Goal: Check status: Check status

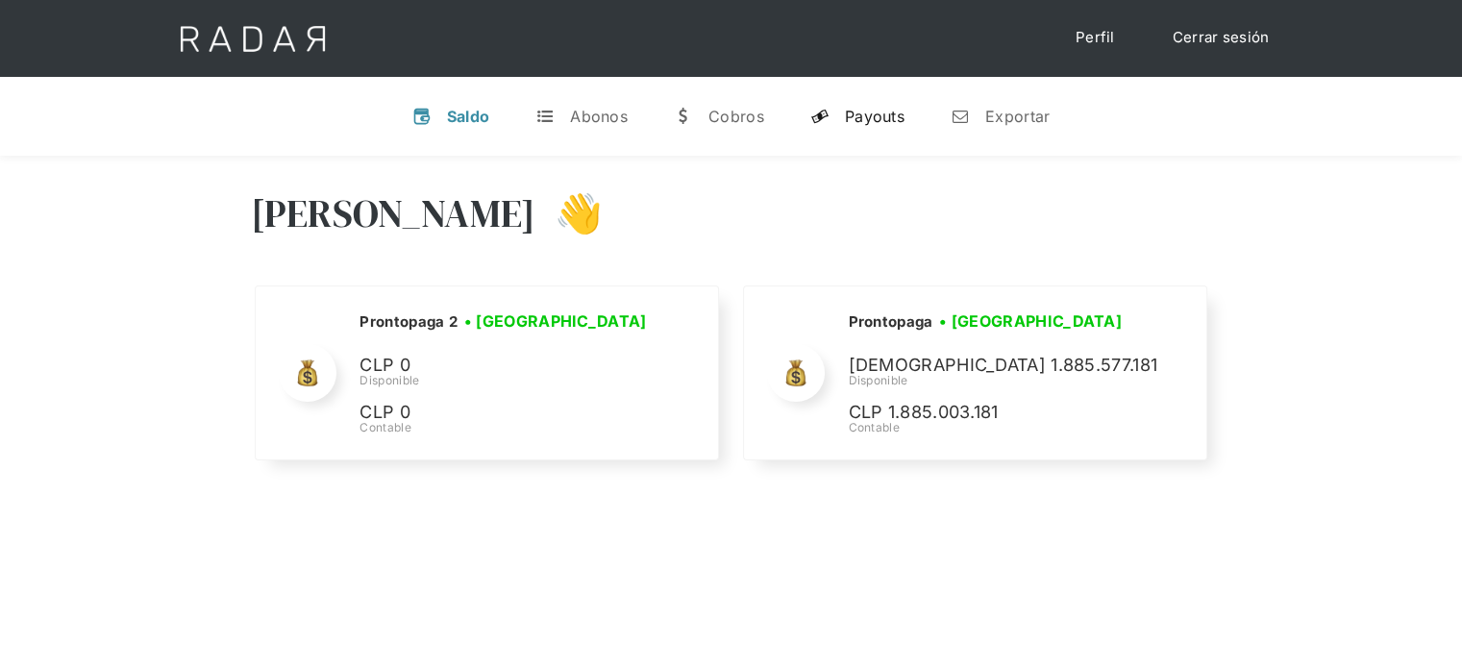
click at [862, 121] on div "Payouts" at bounding box center [875, 116] width 60 height 19
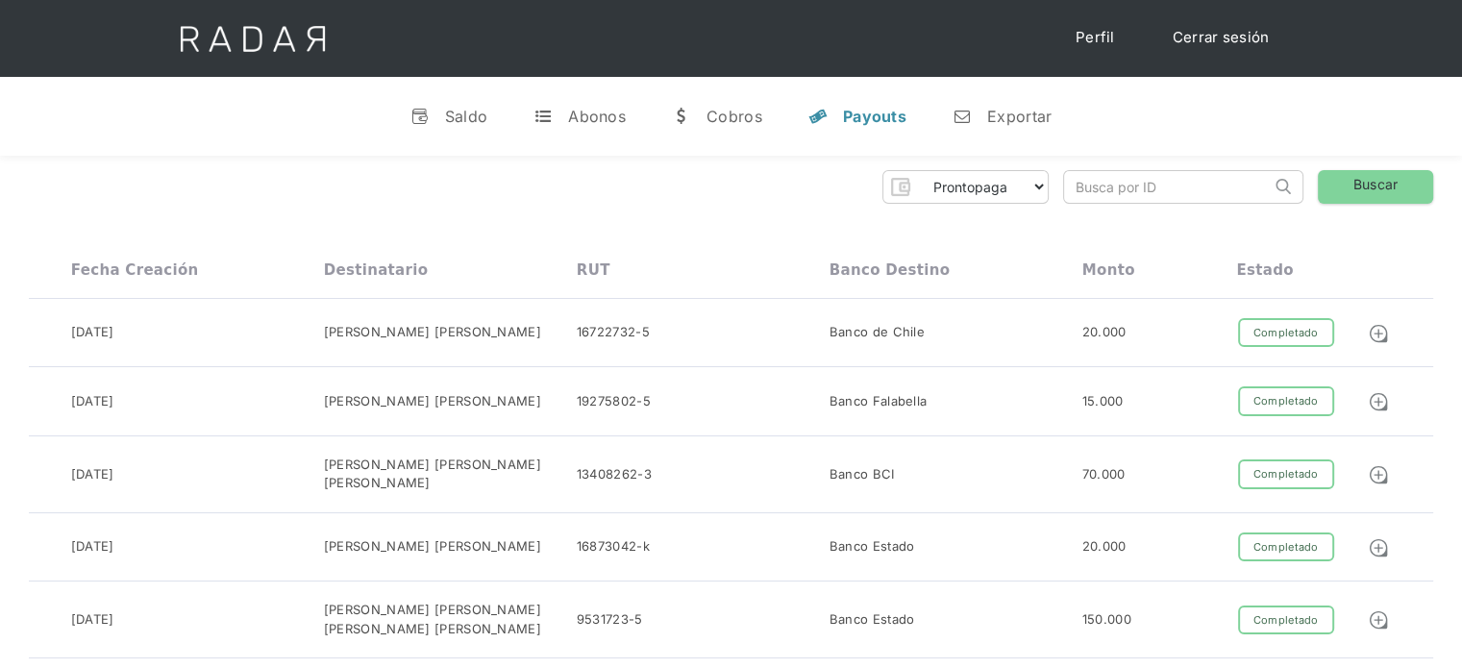
click at [1150, 195] on input "search" at bounding box center [1167, 187] width 207 height 32
paste input "d995cf29-29c3-49c6-b083-d6b0f4c65868"
click at [1135, 186] on input "d995cf29-29c3-49c6-b083-d6b0f4c65868" at bounding box center [1167, 187] width 207 height 32
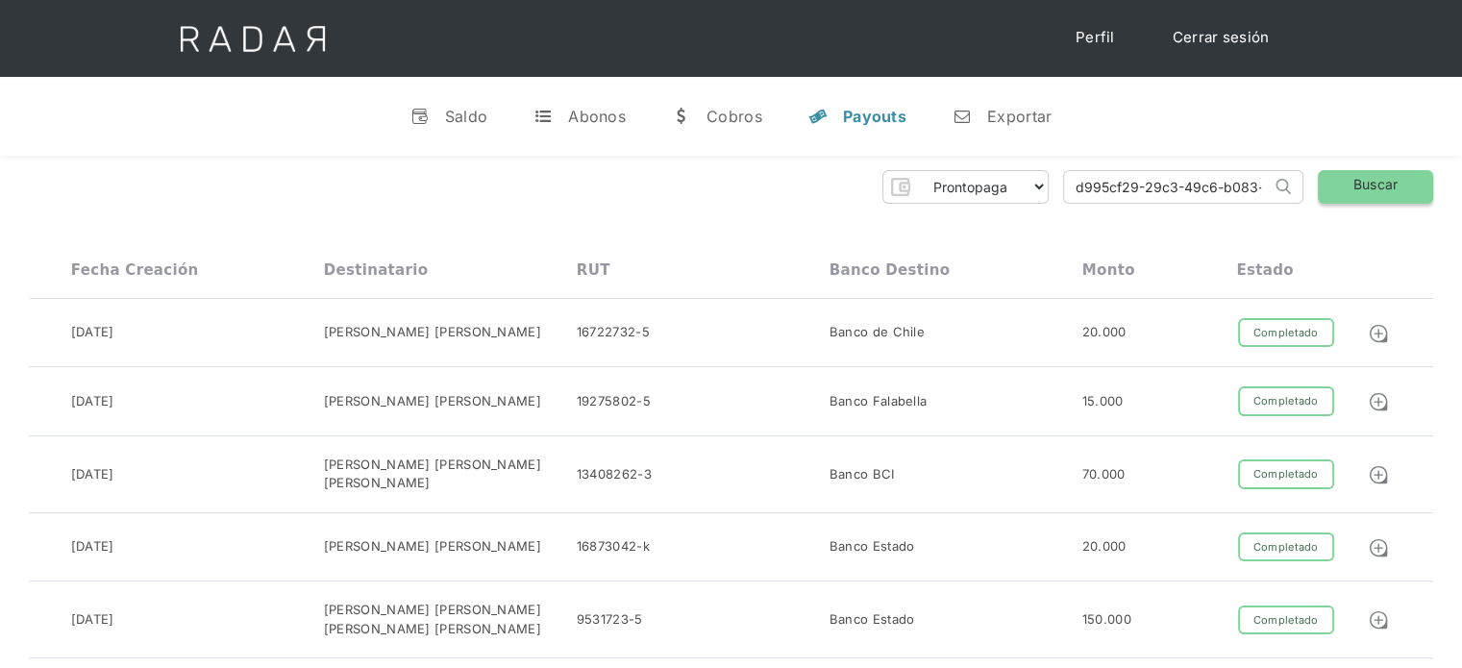
type input "d995cf29-29c3-49c6-b083-d6b0f4c65868"
click at [1354, 196] on link "Buscar" at bounding box center [1375, 187] width 115 height 34
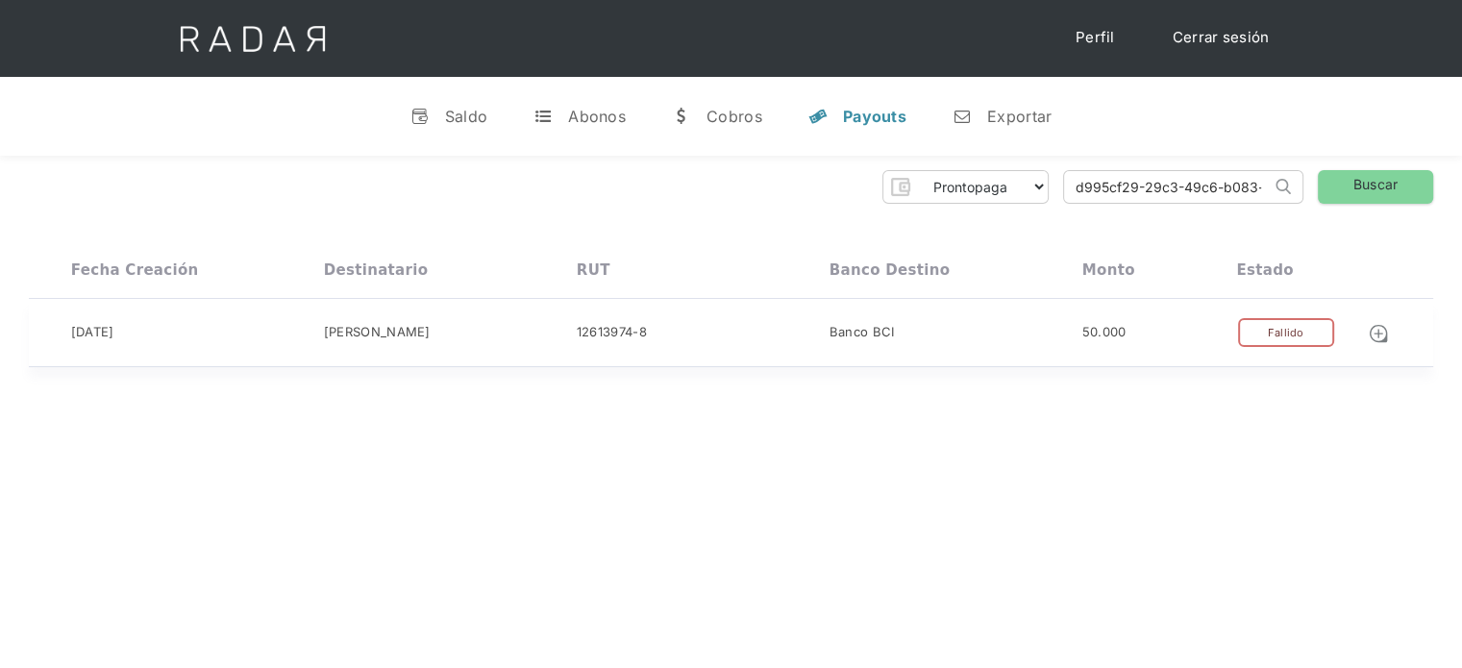
click at [1111, 351] on div "13-10-2025 Lino Issac 12613974-8 Banco BCI 50.000 Completado Pendiente Fallido …" at bounding box center [731, 333] width 1405 height 69
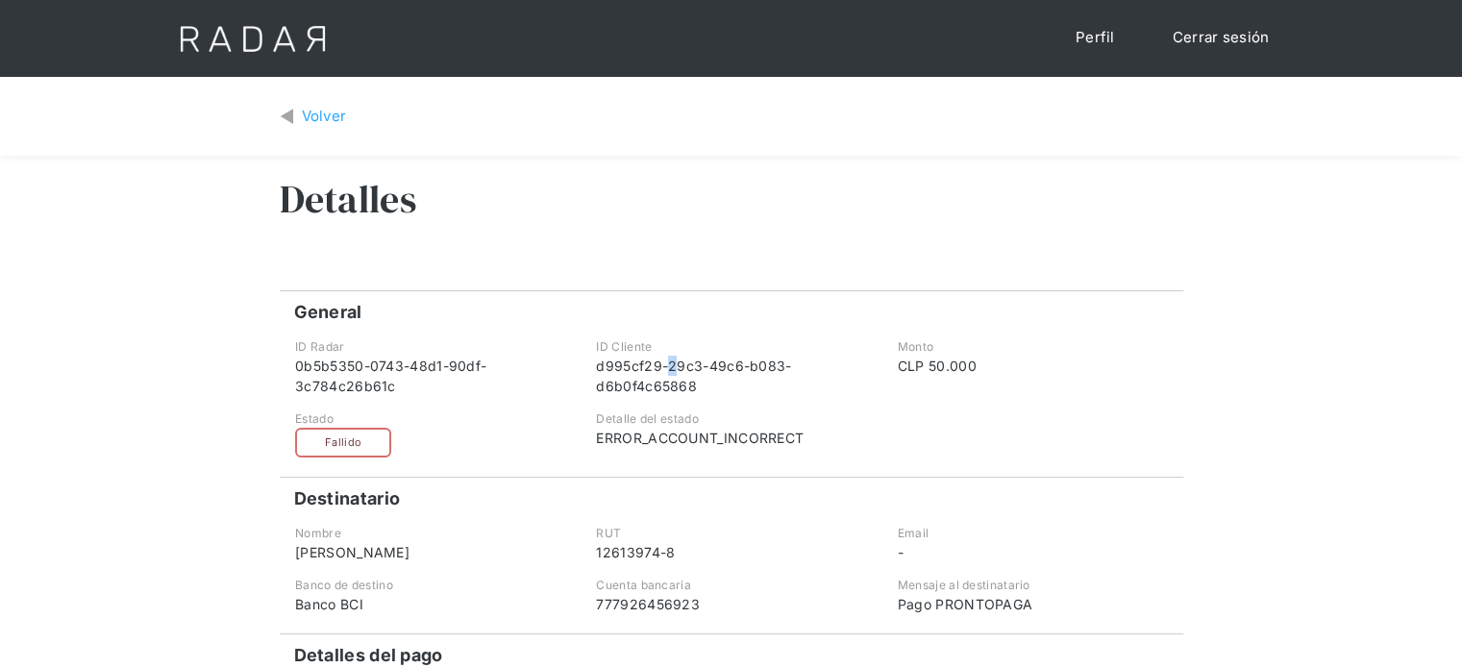
drag, startPoint x: 723, startPoint y: 375, endPoint x: 672, endPoint y: 370, distance: 51.2
click at [672, 369] on div "d995cf29-29c3-49c6-b083-d6b0f4c65868" at bounding box center [730, 376] width 269 height 40
click at [319, 125] on div "Volver" at bounding box center [324, 117] width 45 height 22
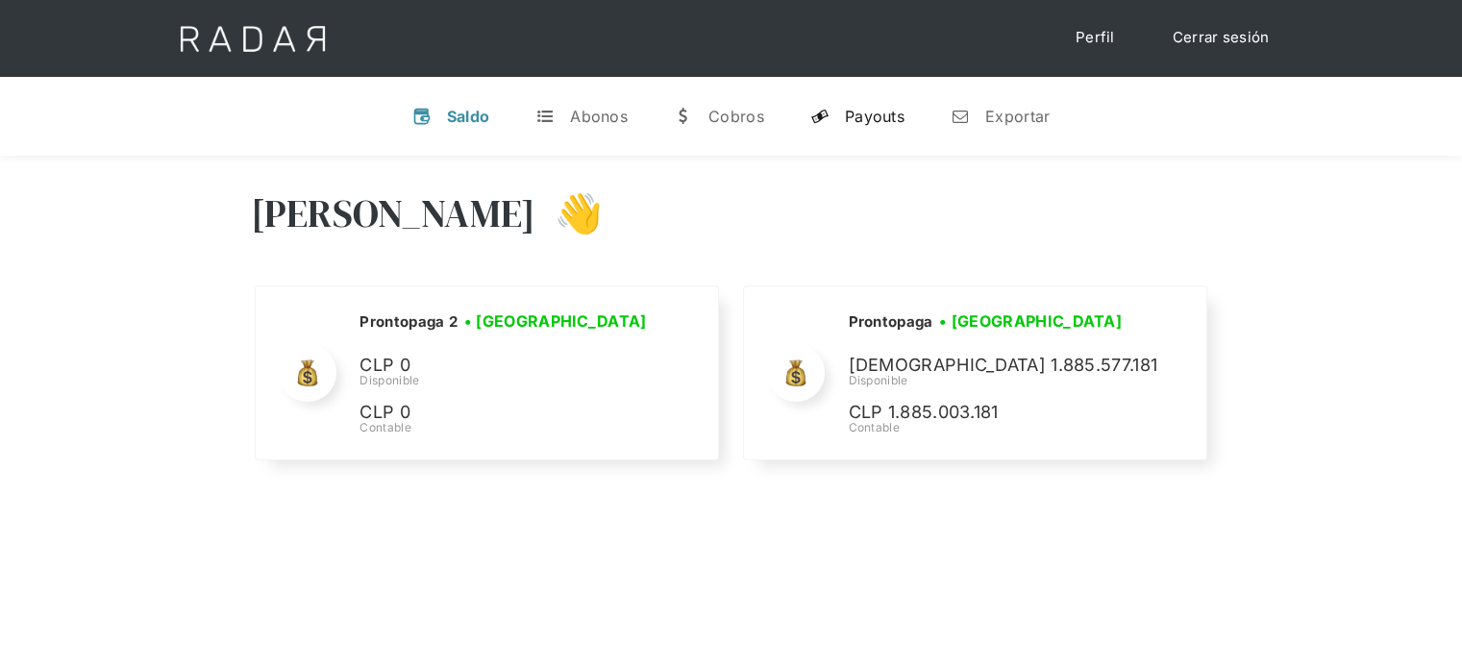
click at [903, 103] on link "y Payouts" at bounding box center [857, 116] width 125 height 50
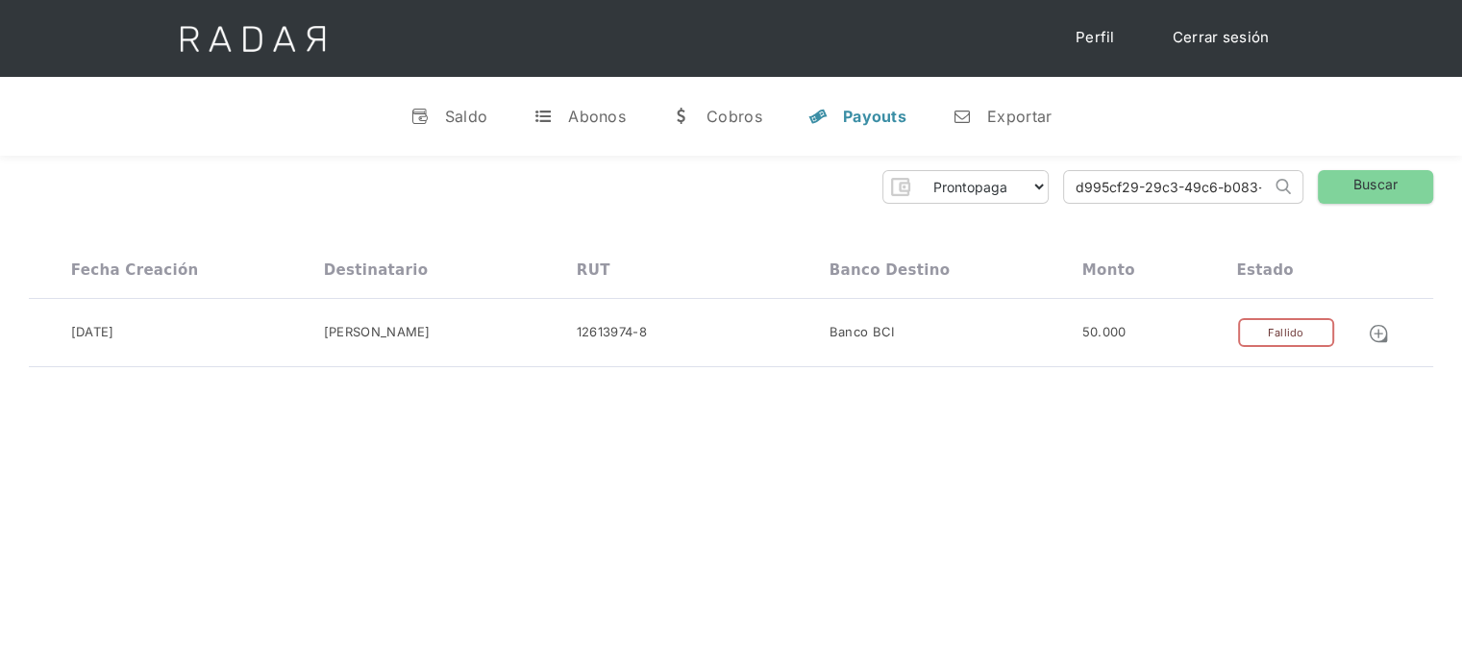
click at [1220, 185] on input "d995cf29-29c3-49c6-b083-d6b0f4c65868" at bounding box center [1167, 187] width 207 height 32
paste input "45cb3ddc-4d42-4c52-9605-64e9f7b6a1fb"
click at [1350, 184] on link "Buscar" at bounding box center [1375, 187] width 115 height 34
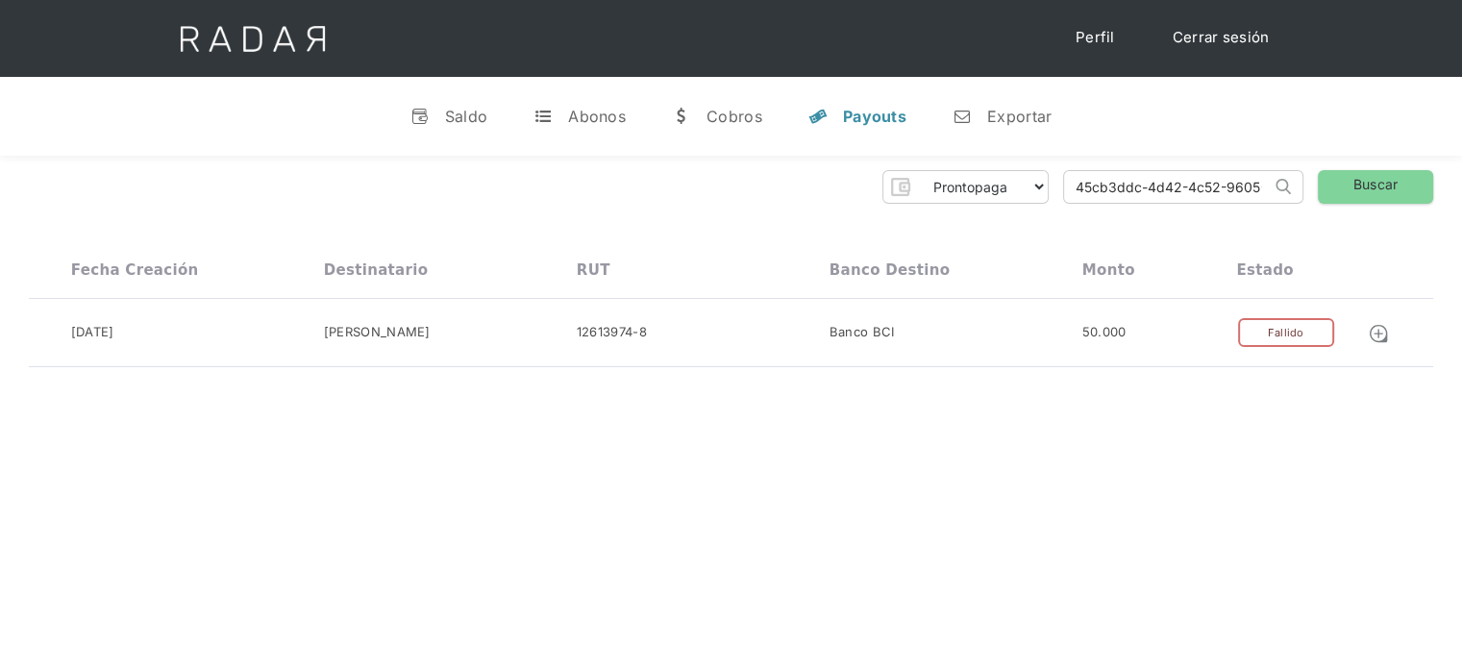
click at [961, 425] on div "Hola Evans 👋 Cargando tus cuentas... Nombre de la empresa • Conectada • Descone…" at bounding box center [731, 490] width 1462 height 668
click at [981, 353] on div "13-10-2025 Lino Issac 12613974-8 Banco BCI 50.000 Completado Pendiente Fallido …" at bounding box center [731, 333] width 1405 height 69
click at [1177, 186] on input "45cb3ddc-4d42-4c52-9605-64e9f7b6a1fb" at bounding box center [1167, 187] width 207 height 32
click at [1175, 187] on input "45cb3ddc-4d42-4c52-9605-64e9f7b6a1fb" at bounding box center [1167, 187] width 207 height 32
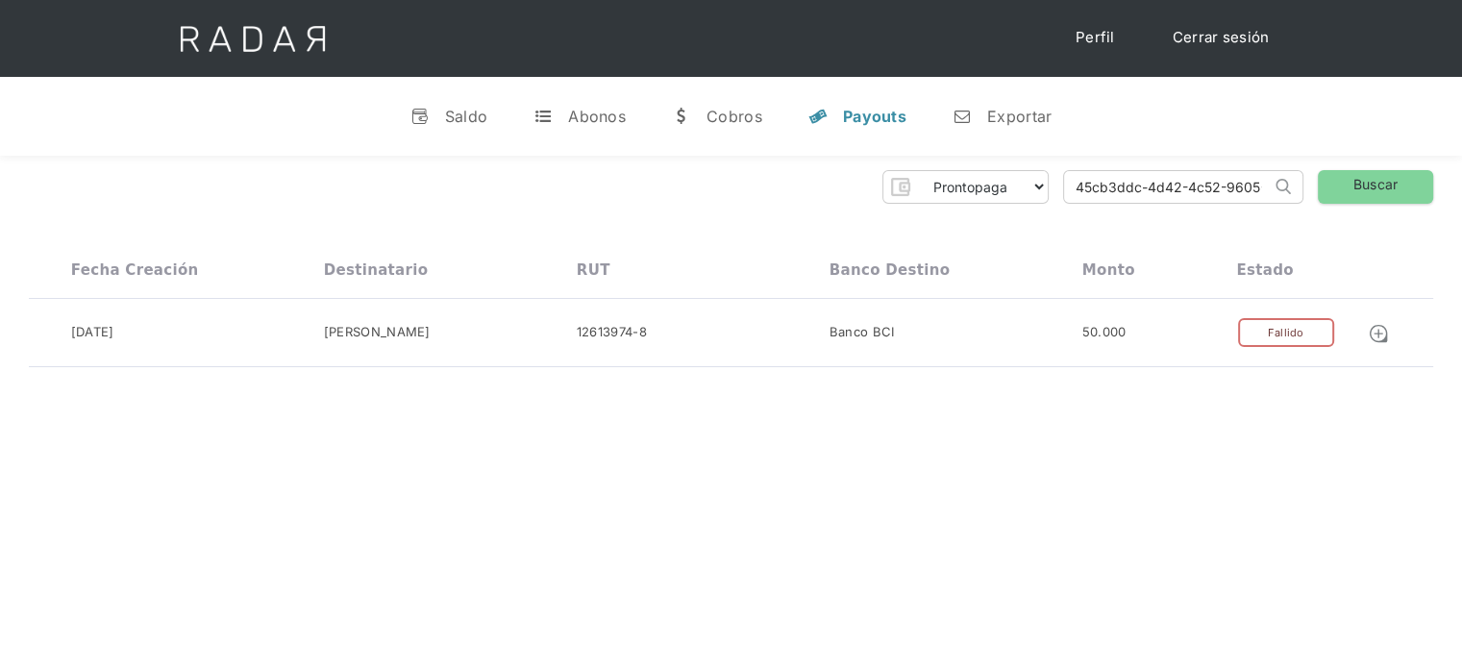
click at [1174, 187] on input "45cb3ddc-4d42-4c52-9605-64e9f7b6a1fb" at bounding box center [1167, 187] width 207 height 32
paste input "f8c554c-e399-47c9-a81a-475d86bdb0b9"
click at [1120, 189] on input "4f8c554c-e399-47c9-a81a-475d86bdb0b9" at bounding box center [1167, 187] width 207 height 32
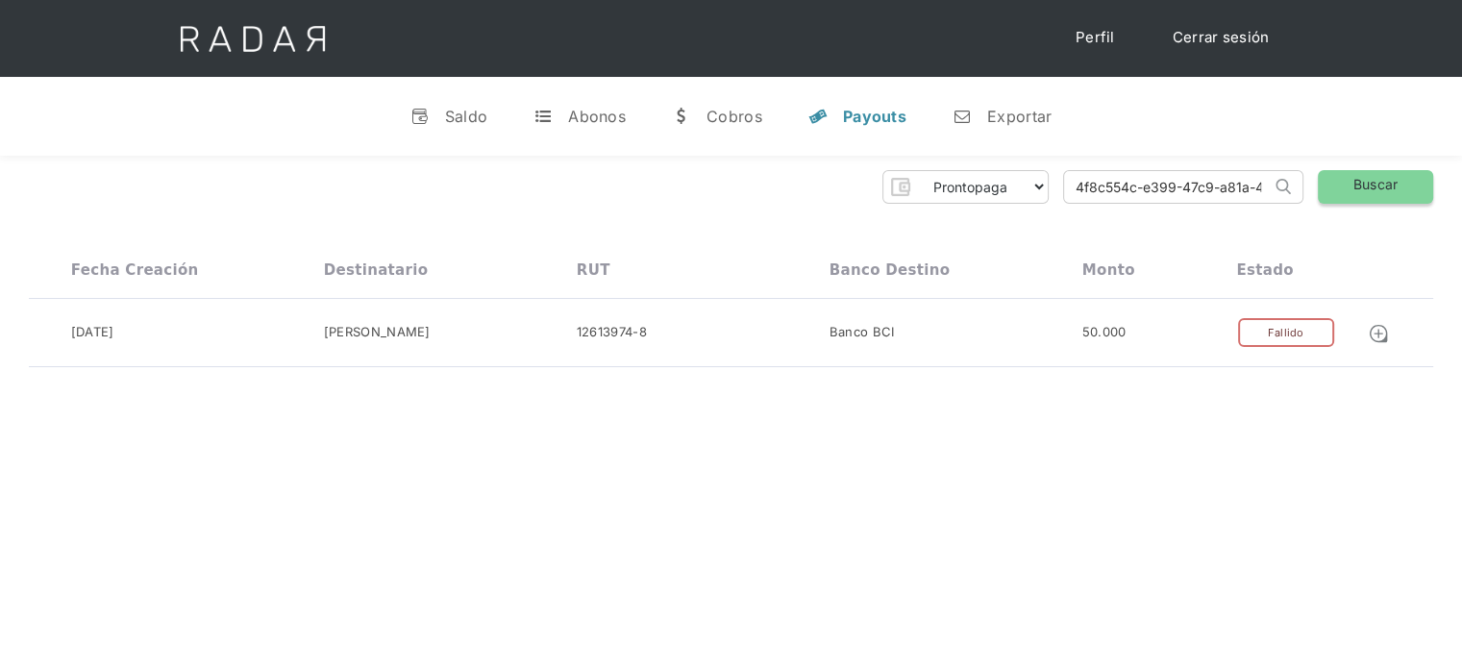
type input "4f8c554c-e399-47c9-a81a-475d86bdb0b9"
click at [1391, 176] on link "Buscar" at bounding box center [1375, 187] width 115 height 34
click at [940, 328] on div "Coopeuch" at bounding box center [956, 336] width 253 height 37
click at [1136, 175] on input "4f8c554c-e399-47c9-a81a-475d86bdb0b9" at bounding box center [1167, 187] width 207 height 32
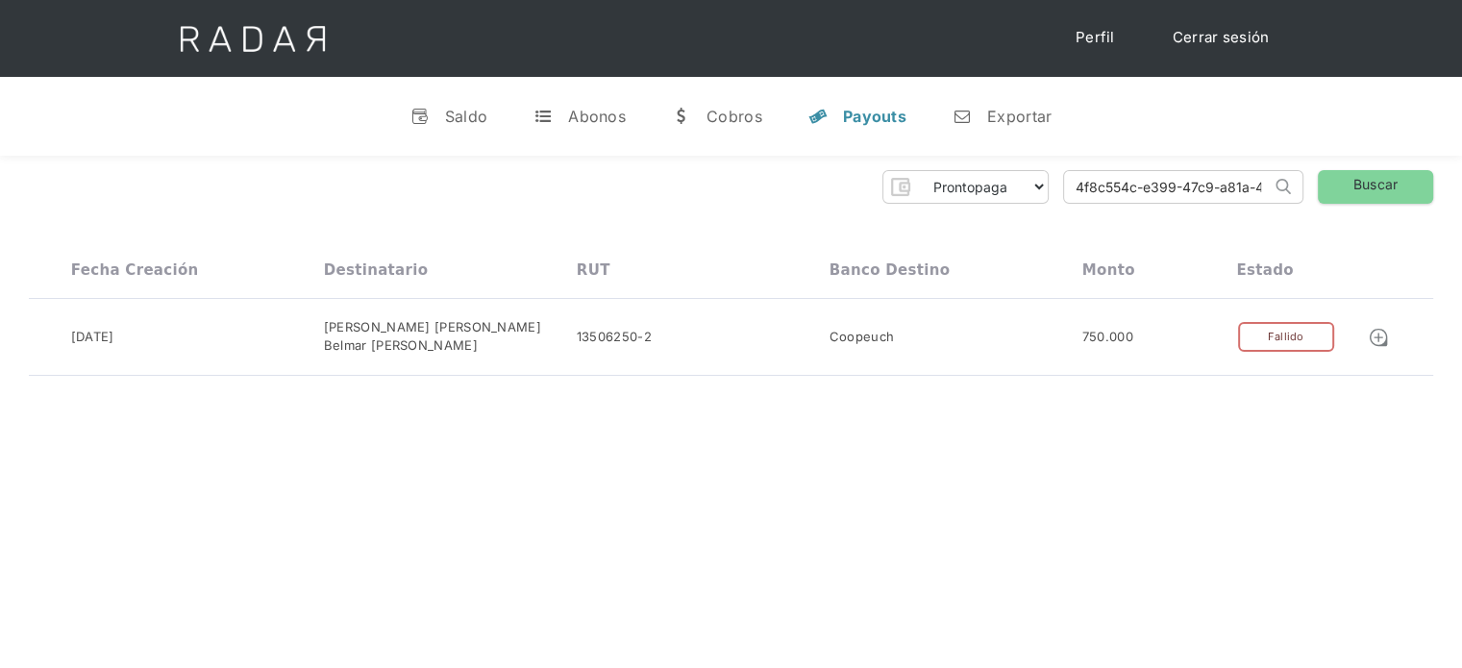
click at [1136, 175] on input "4f8c554c-e399-47c9-a81a-475d86bdb0b9" at bounding box center [1167, 187] width 207 height 32
paste input "b4341257-fe3a-40e0-8f88-44490121b851"
click at [1136, 175] on input "b4341257-fe3a-40e0-8f88-44490121b851" at bounding box center [1167, 187] width 207 height 32
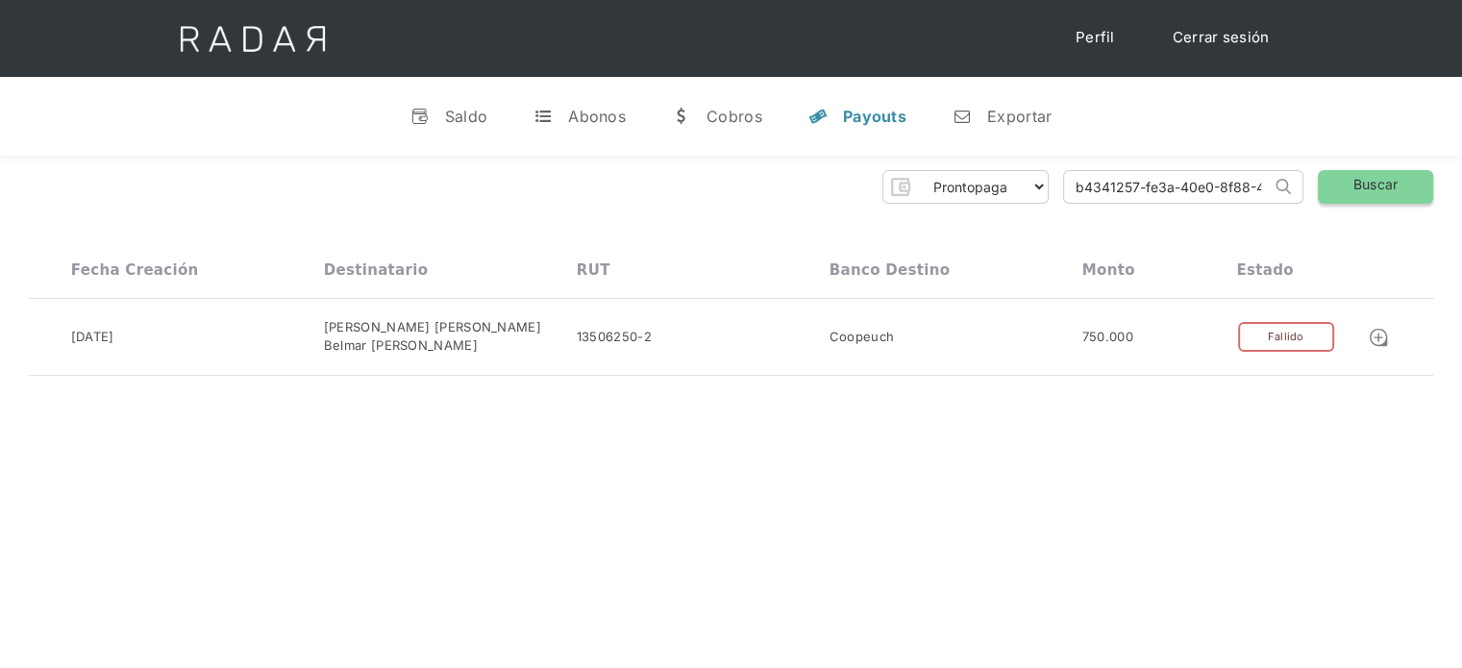
type input "b4341257-fe3a-40e0-8f88-44490121b851"
click at [1385, 184] on link "Buscar" at bounding box center [1375, 187] width 115 height 34
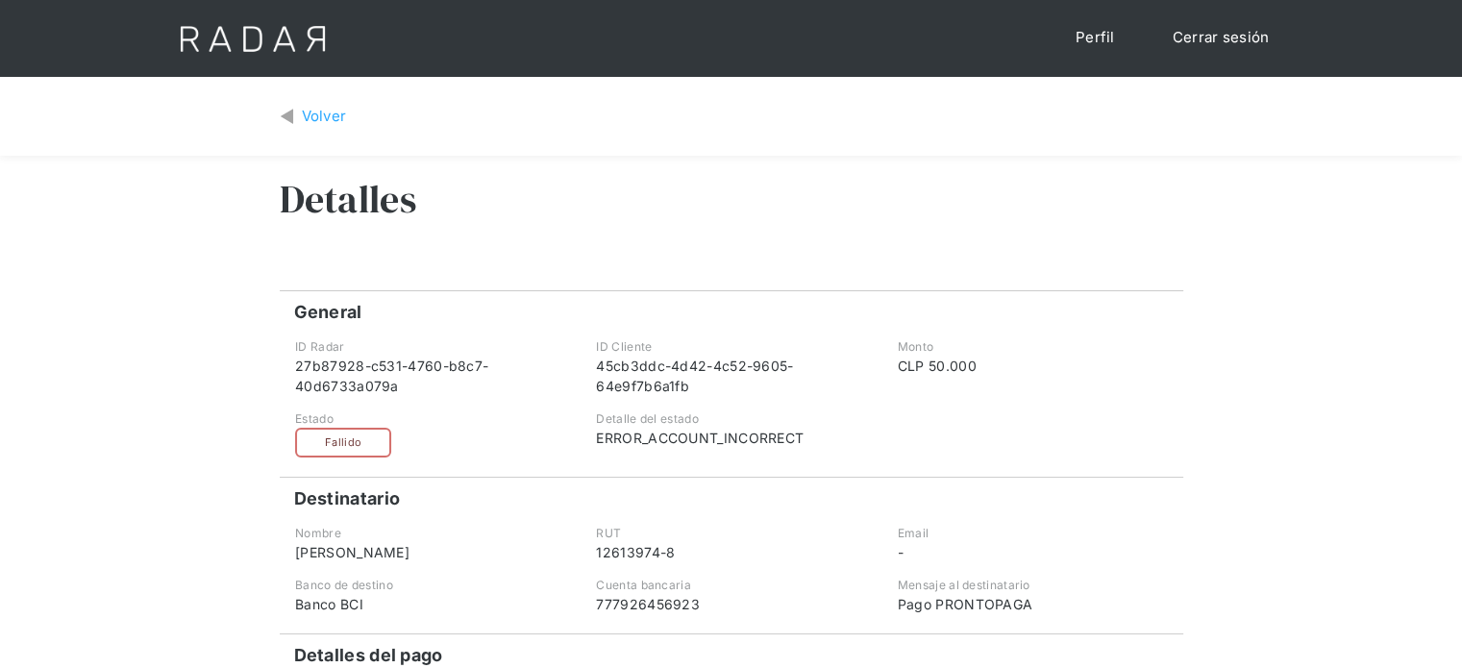
click at [316, 123] on div "Volver" at bounding box center [324, 117] width 45 height 22
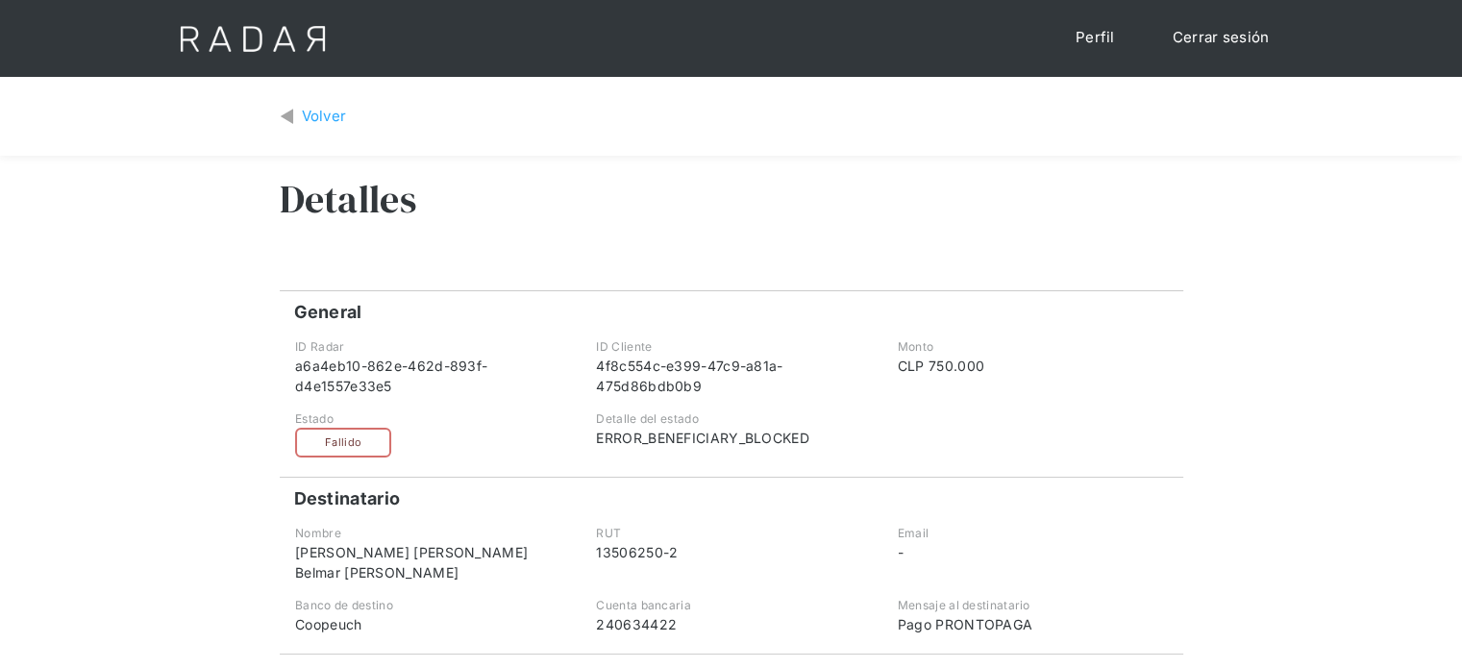
click at [317, 122] on div "Volver" at bounding box center [324, 117] width 45 height 22
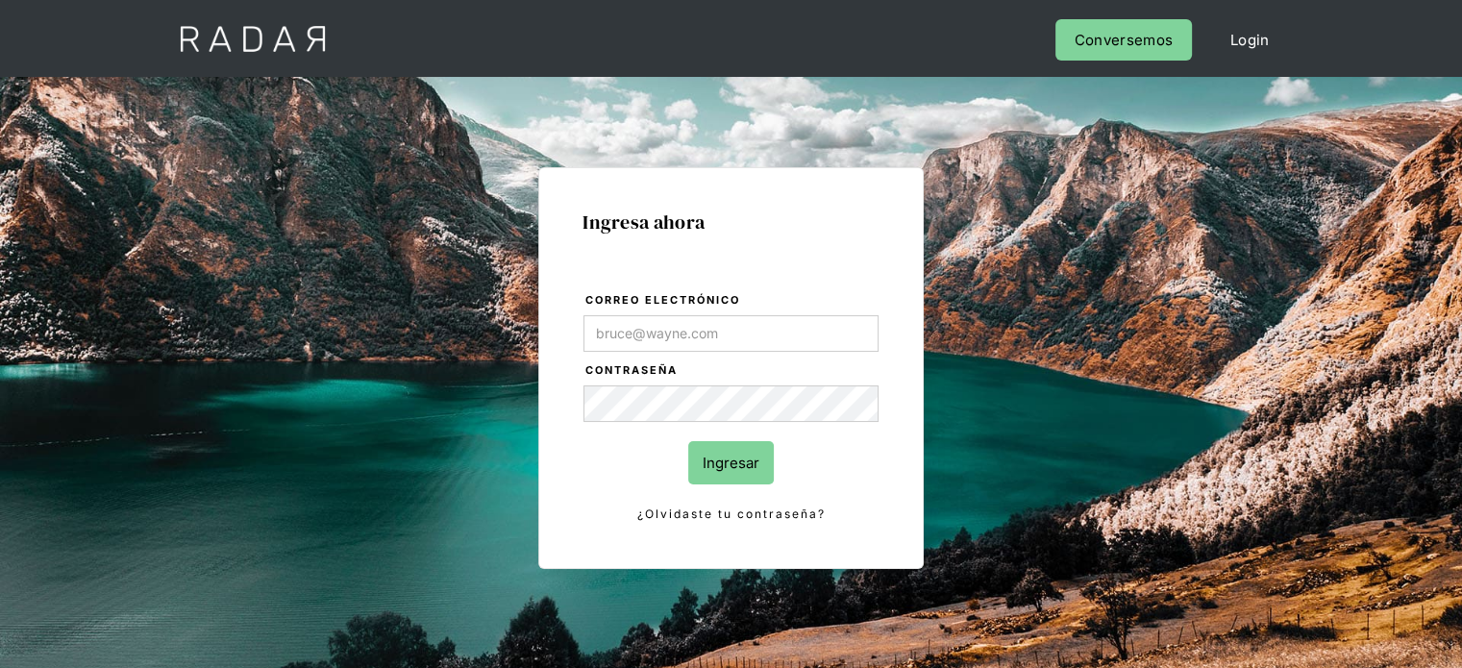
click at [692, 329] on input "Correo electrónico" at bounding box center [731, 333] width 295 height 37
click at [726, 328] on input "Correo electrónico" at bounding box center [731, 333] width 295 height 37
click at [761, 348] on input "Correo electrónico" at bounding box center [731, 333] width 295 height 37
click at [758, 325] on input "Correo electrónico" at bounding box center [731, 333] width 295 height 37
type input "Evans@prontopaga.com"
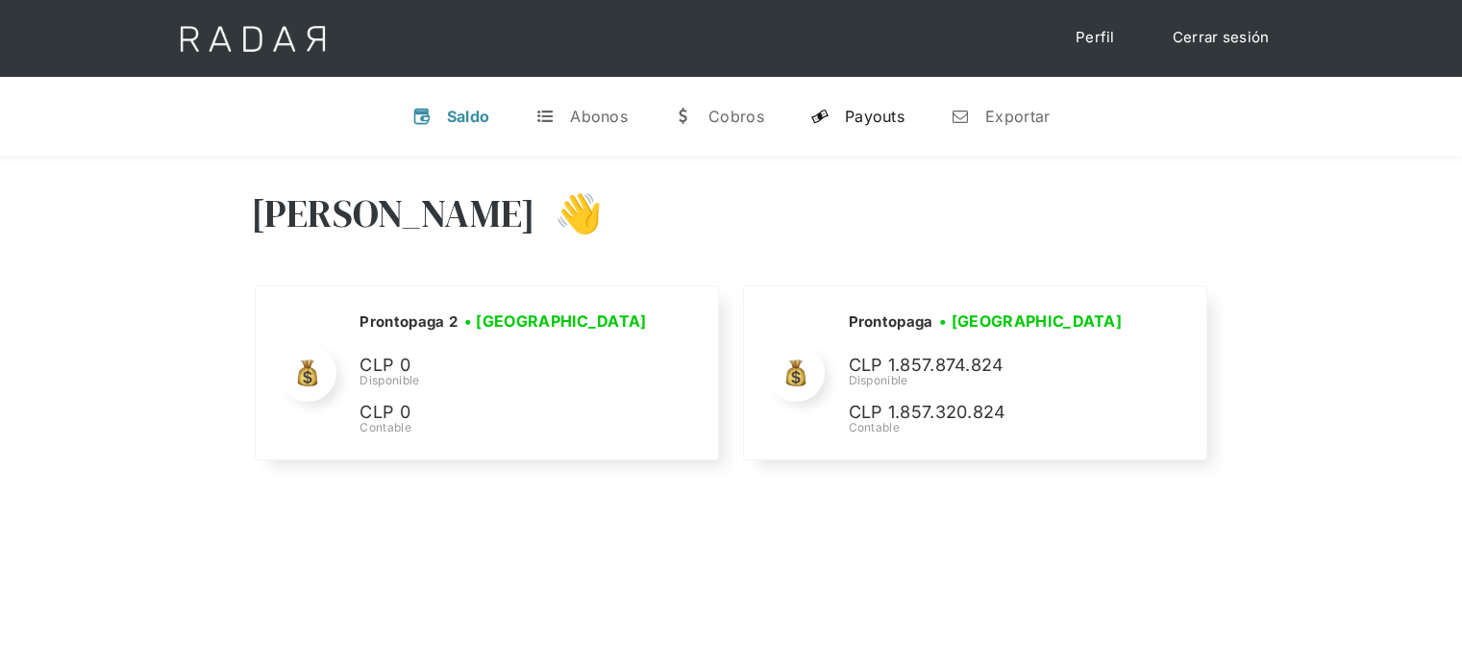
click at [876, 124] on div "Payouts" at bounding box center [875, 116] width 60 height 19
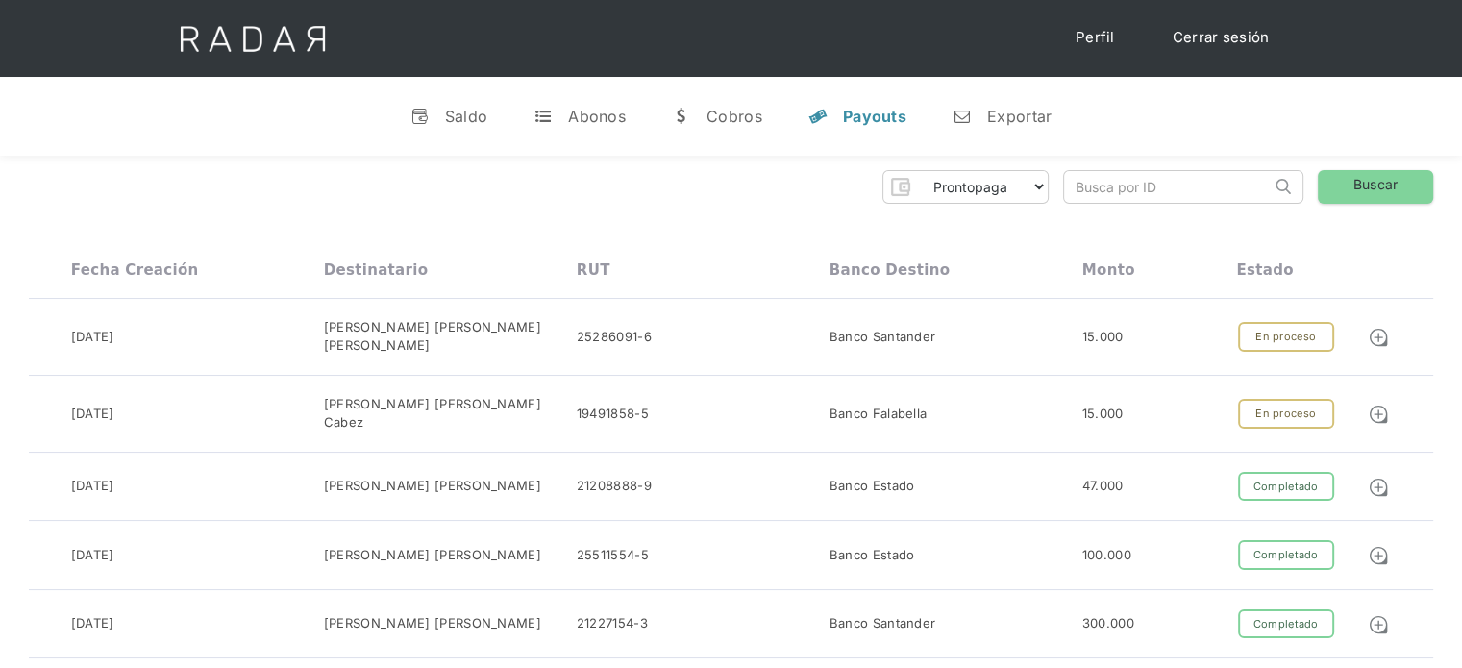
click at [1149, 185] on input "search" at bounding box center [1167, 187] width 207 height 32
paste input "b4341257-fe3a-40e0-8f88-44490121b851"
click at [1083, 187] on input "b4341257-fe3a-40e0-8f88-44490121b851" at bounding box center [1167, 187] width 207 height 32
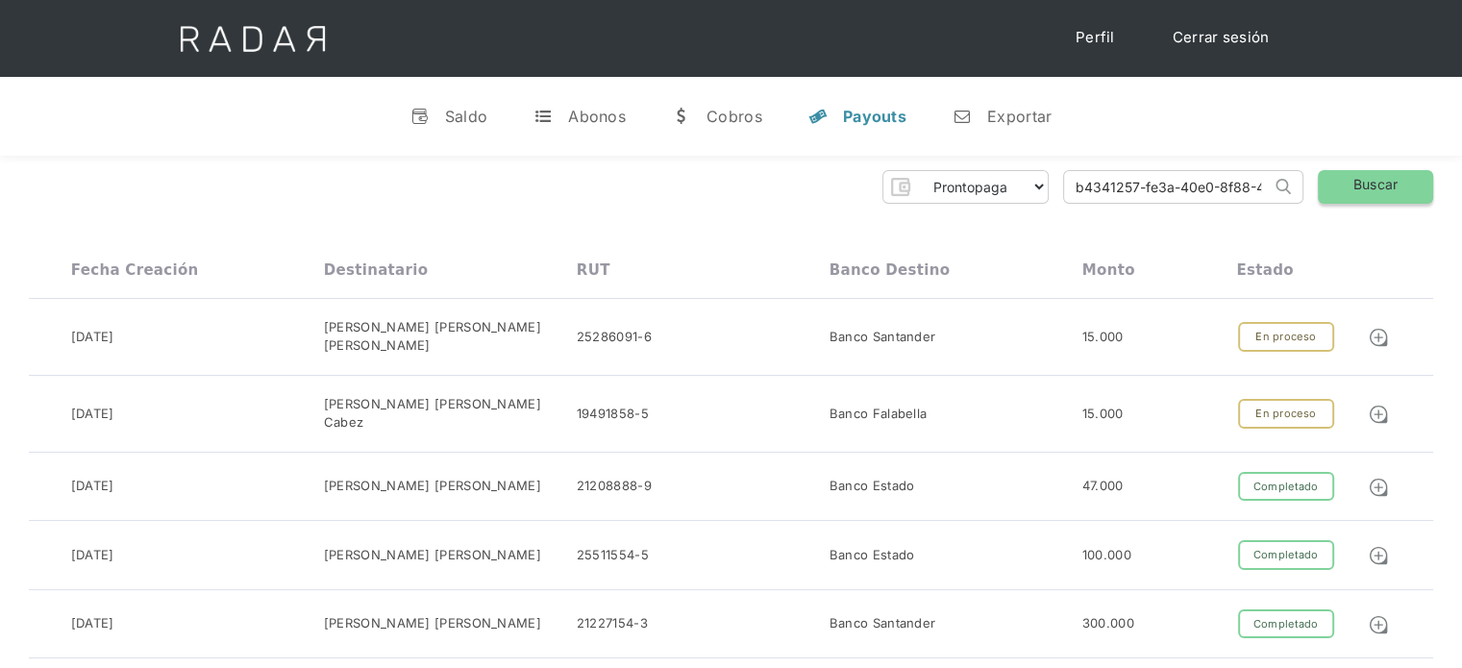
click at [1350, 188] on link "Buscar" at bounding box center [1375, 187] width 115 height 34
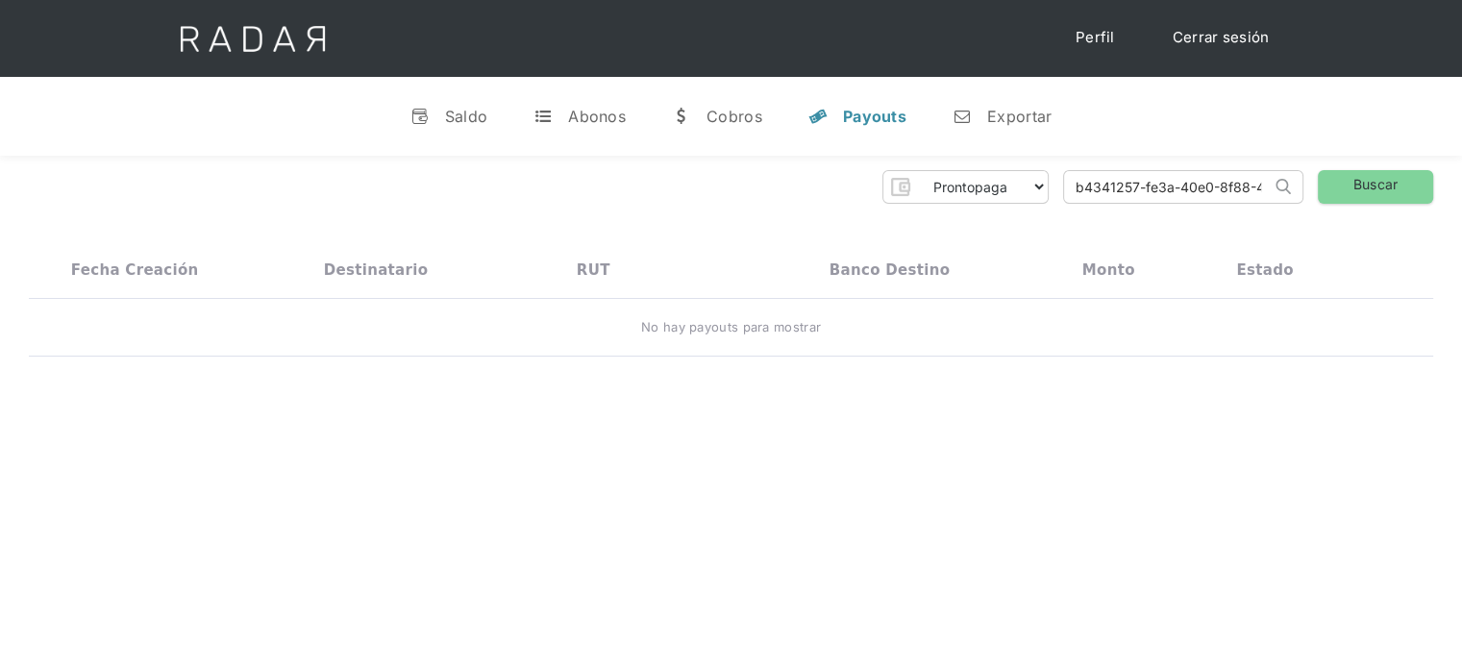
click at [1135, 185] on input "b4341257-fe3a-40e0-8f88-44490121b851" at bounding box center [1167, 187] width 207 height 32
click at [1397, 192] on link "Buscar" at bounding box center [1375, 187] width 115 height 34
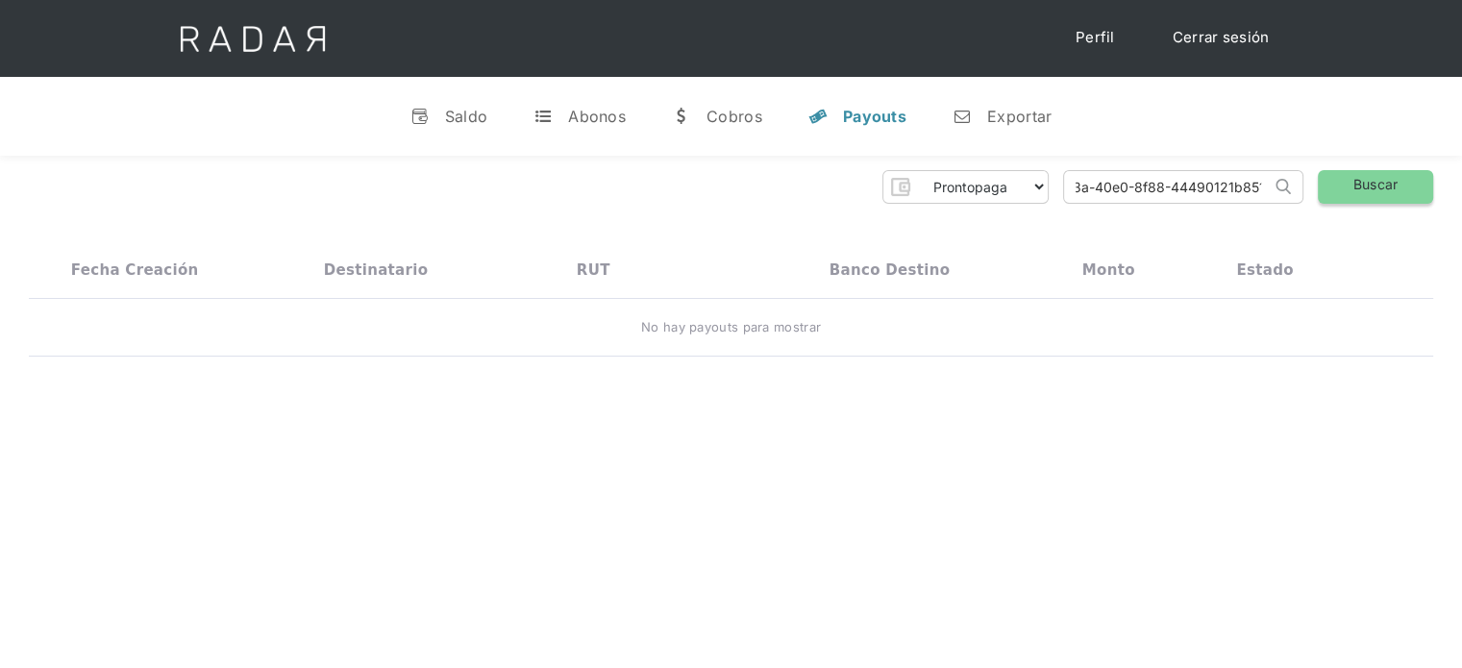
scroll to position [0, 0]
click at [1075, 187] on input "b4341257-fe3a-40e0-8f88-44490121b851" at bounding box center [1167, 187] width 207 height 32
click at [1379, 187] on link "Buscar" at bounding box center [1375, 187] width 115 height 34
click at [1194, 203] on div "Prontopaga Prontopaga 2 Thank you! Your submission has been received! Oops! Som…" at bounding box center [731, 187] width 1405 height 34
click at [1194, 191] on input "b4341257-fe3a-40e0-8f88-44490121b851" at bounding box center [1167, 187] width 207 height 32
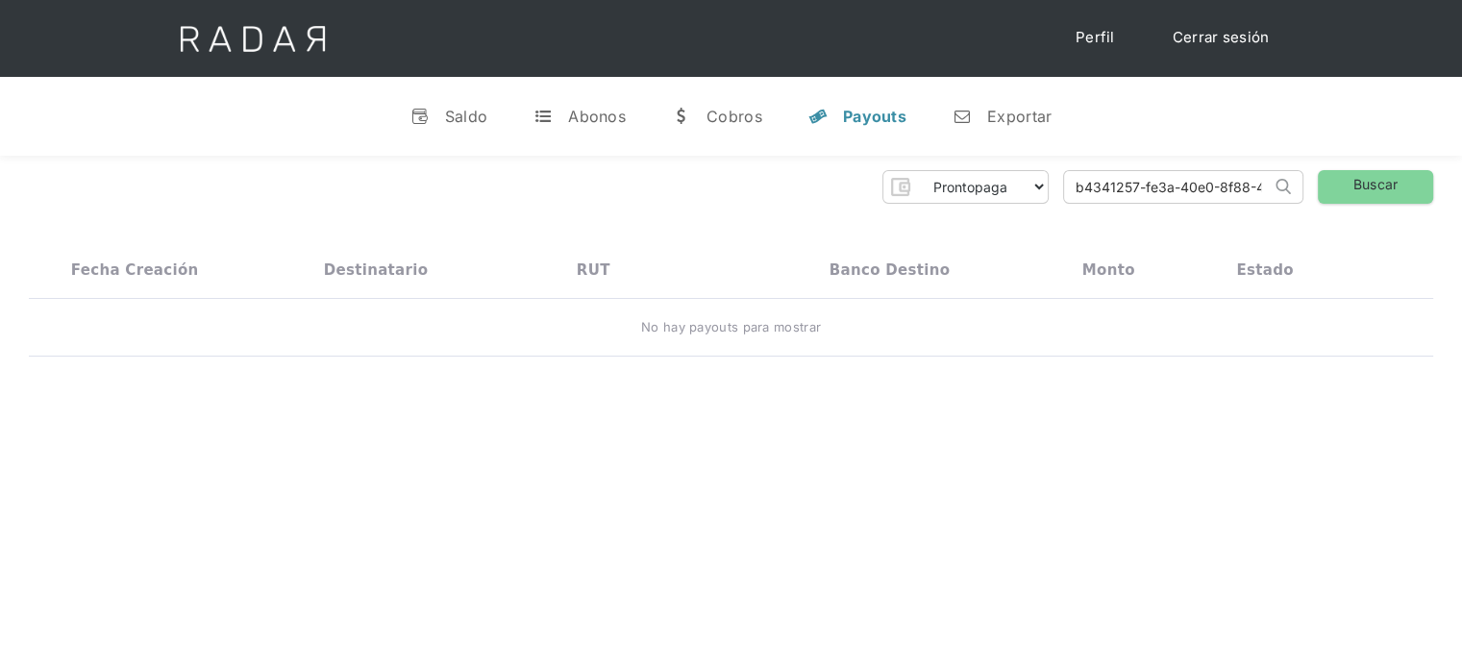
click at [1193, 191] on input "b4341257-fe3a-40e0-8f88-44490121b851" at bounding box center [1167, 187] width 207 height 32
paste input "search"
click at [1350, 177] on link "Buscar" at bounding box center [1375, 187] width 115 height 34
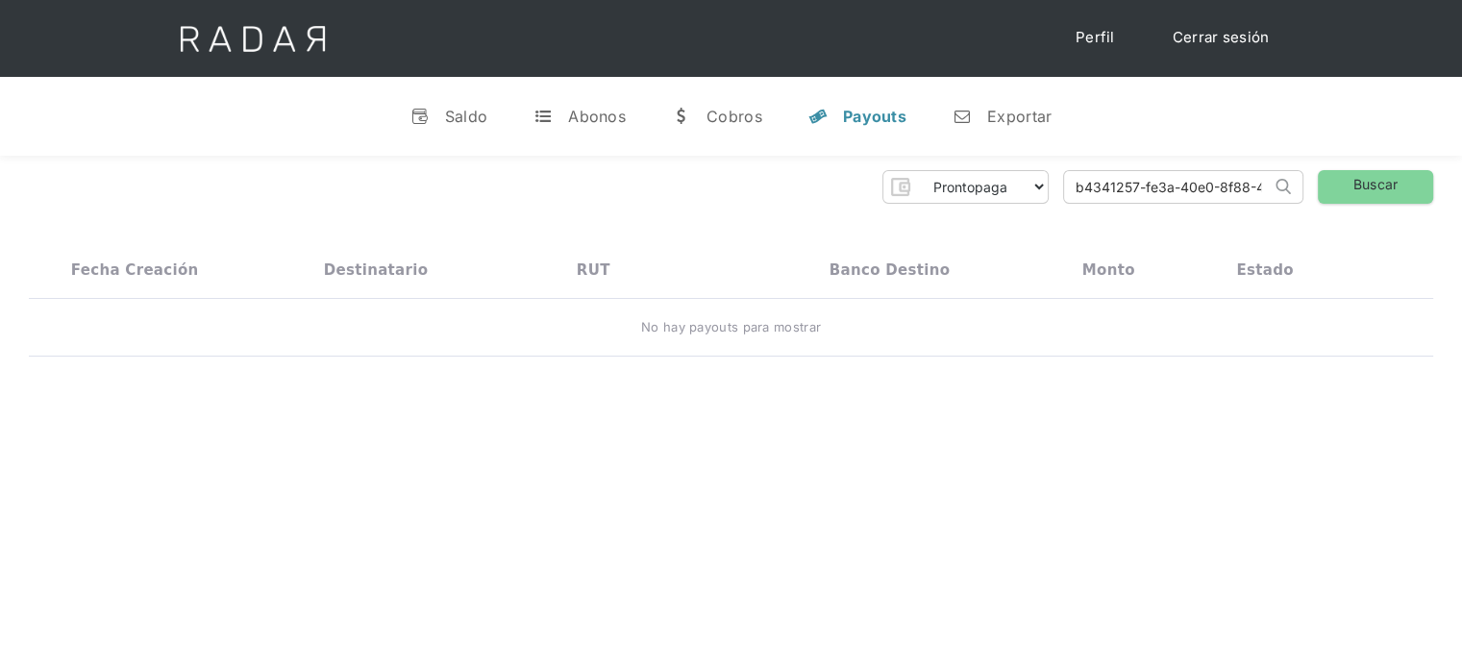
click at [1191, 181] on input "b4341257-fe3a-40e0-8f88-44490121b851" at bounding box center [1167, 187] width 207 height 32
paste input "4f8c554c-e399-47c9-a81a-475d86bdb0b9"
type input "4f8c554c-e399-47c9-a81a-475d86bdb0b9"
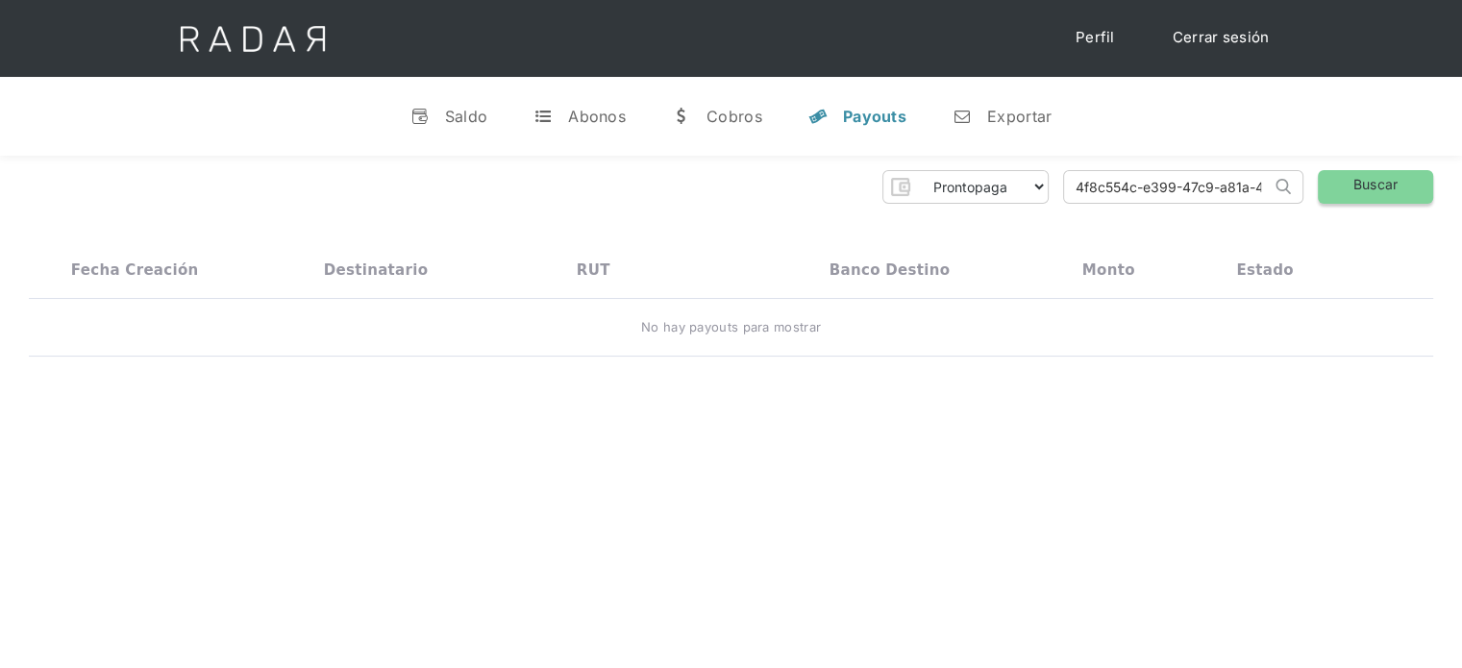
click at [1381, 187] on link "Buscar" at bounding box center [1375, 187] width 115 height 34
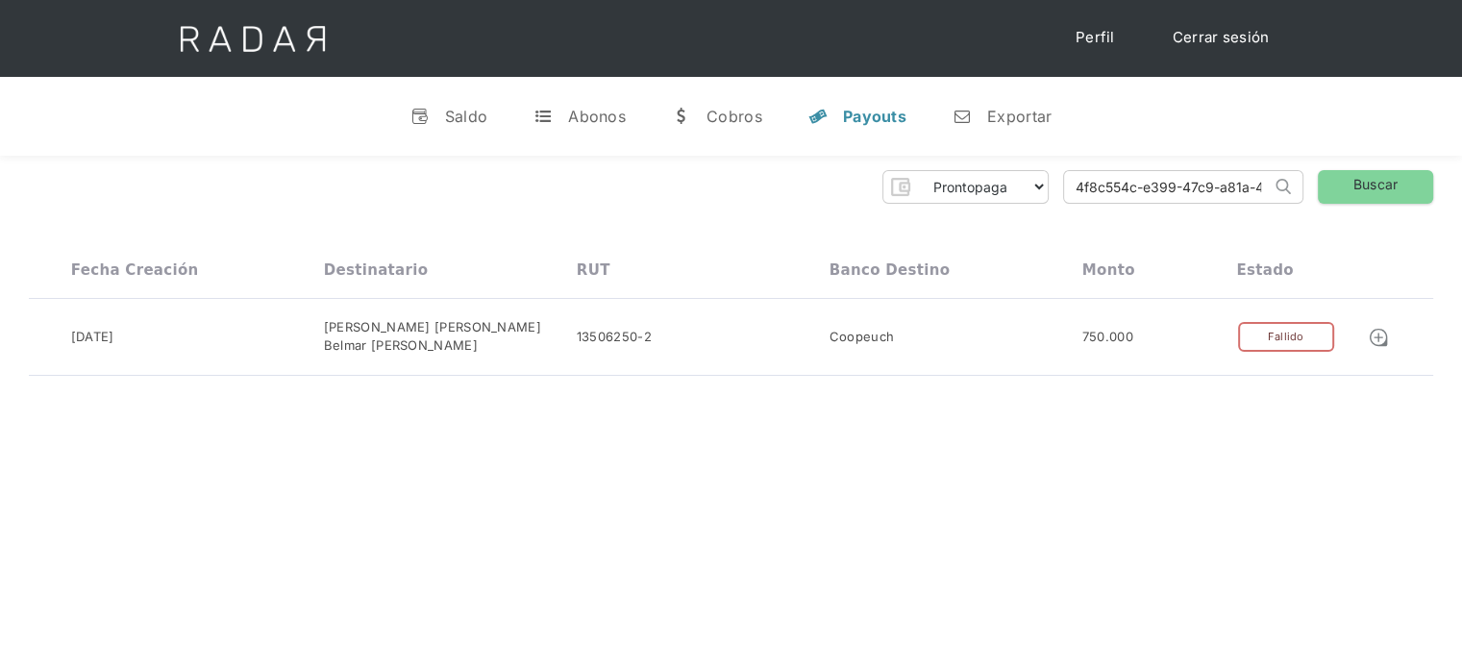
click at [1202, 184] on input "4f8c554c-e399-47c9-a81a-475d86bdb0b9" at bounding box center [1167, 187] width 207 height 32
click at [1277, 331] on div "Fallido" at bounding box center [1286, 337] width 96 height 30
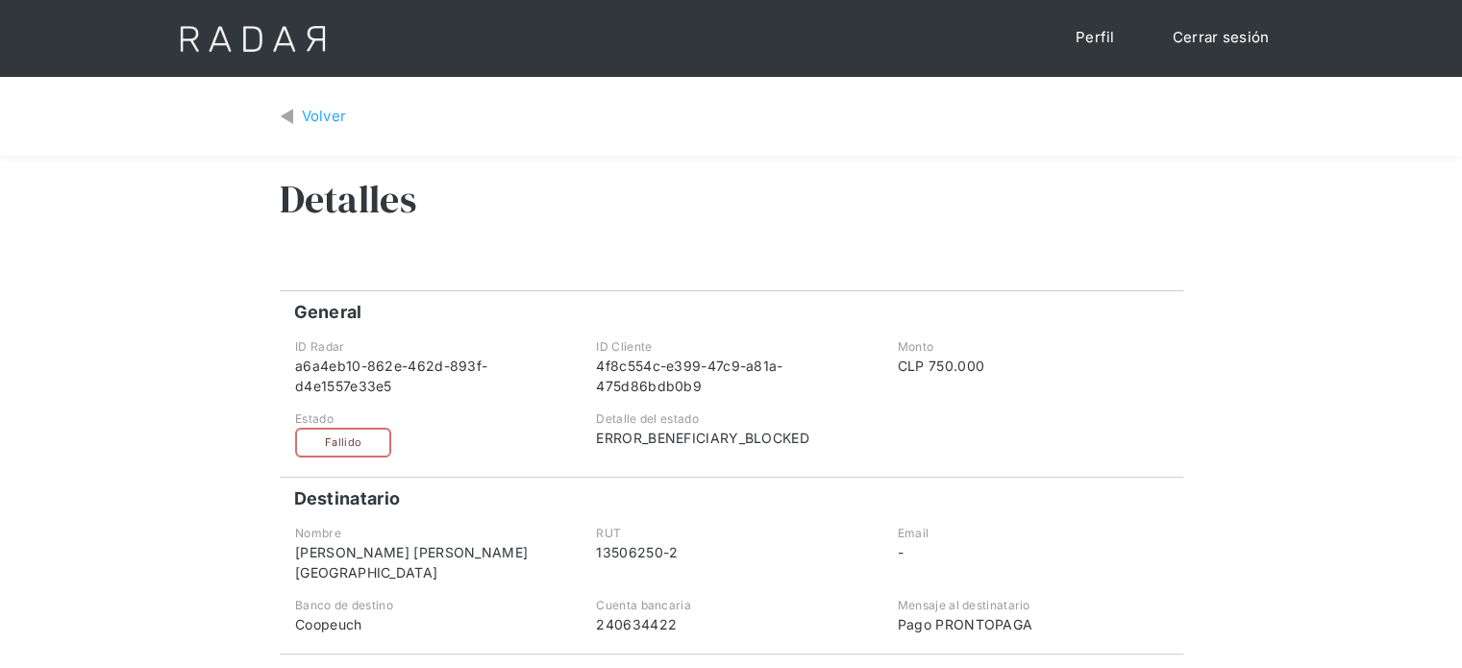
click at [680, 438] on div "ERROR_BENEFICIARY_BLOCKED" at bounding box center [730, 438] width 269 height 20
copy div "ERROR_BENEFICIARY_BLOCKED"
